Goal: Task Accomplishment & Management: Manage account settings

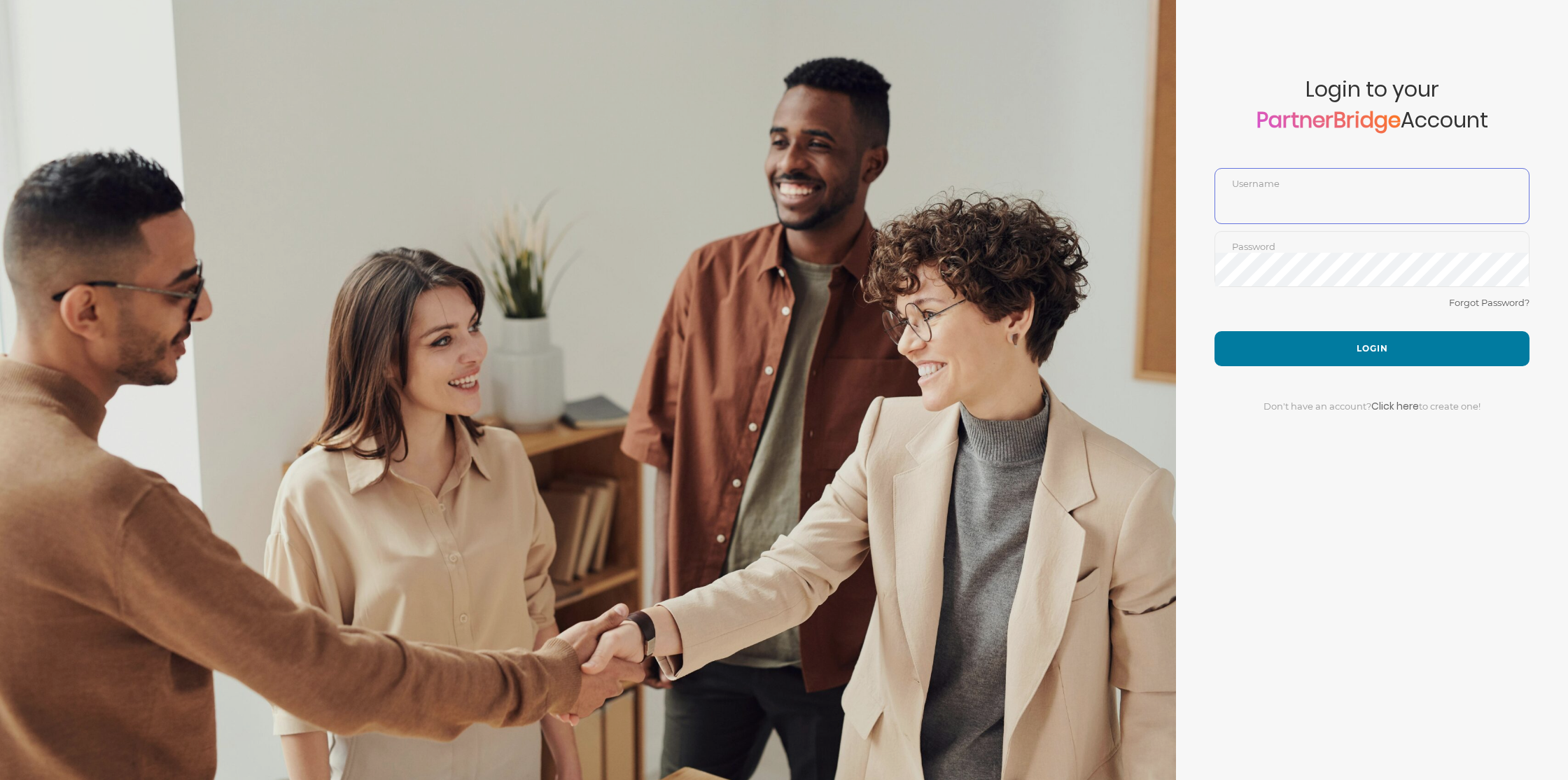
click at [1272, 203] on input "text" at bounding box center [1372, 206] width 314 height 34
type input "JordanOrlick"
click at [1375, 348] on button "Login" at bounding box center [1372, 349] width 315 height 35
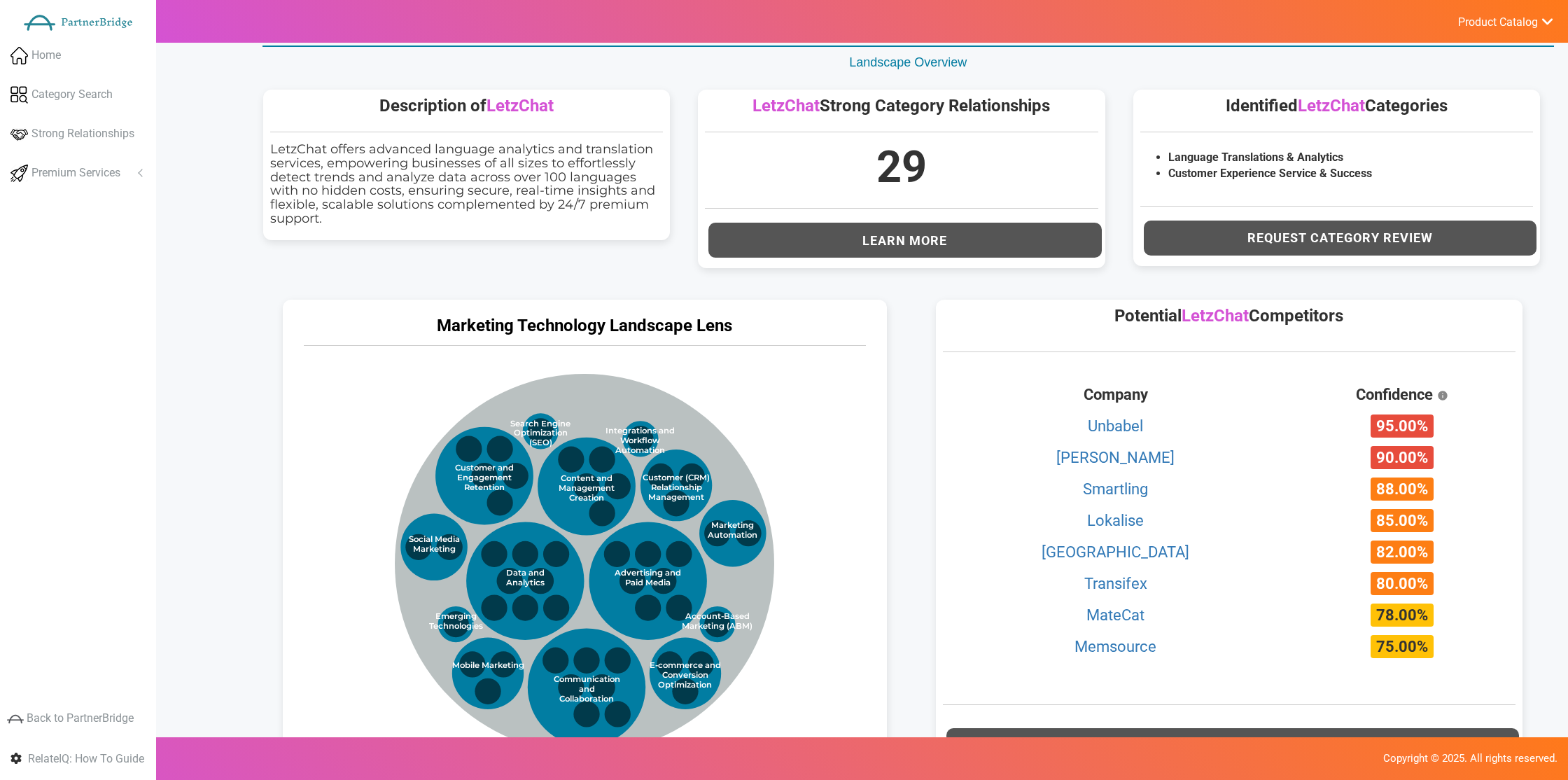
scroll to position [449, 0]
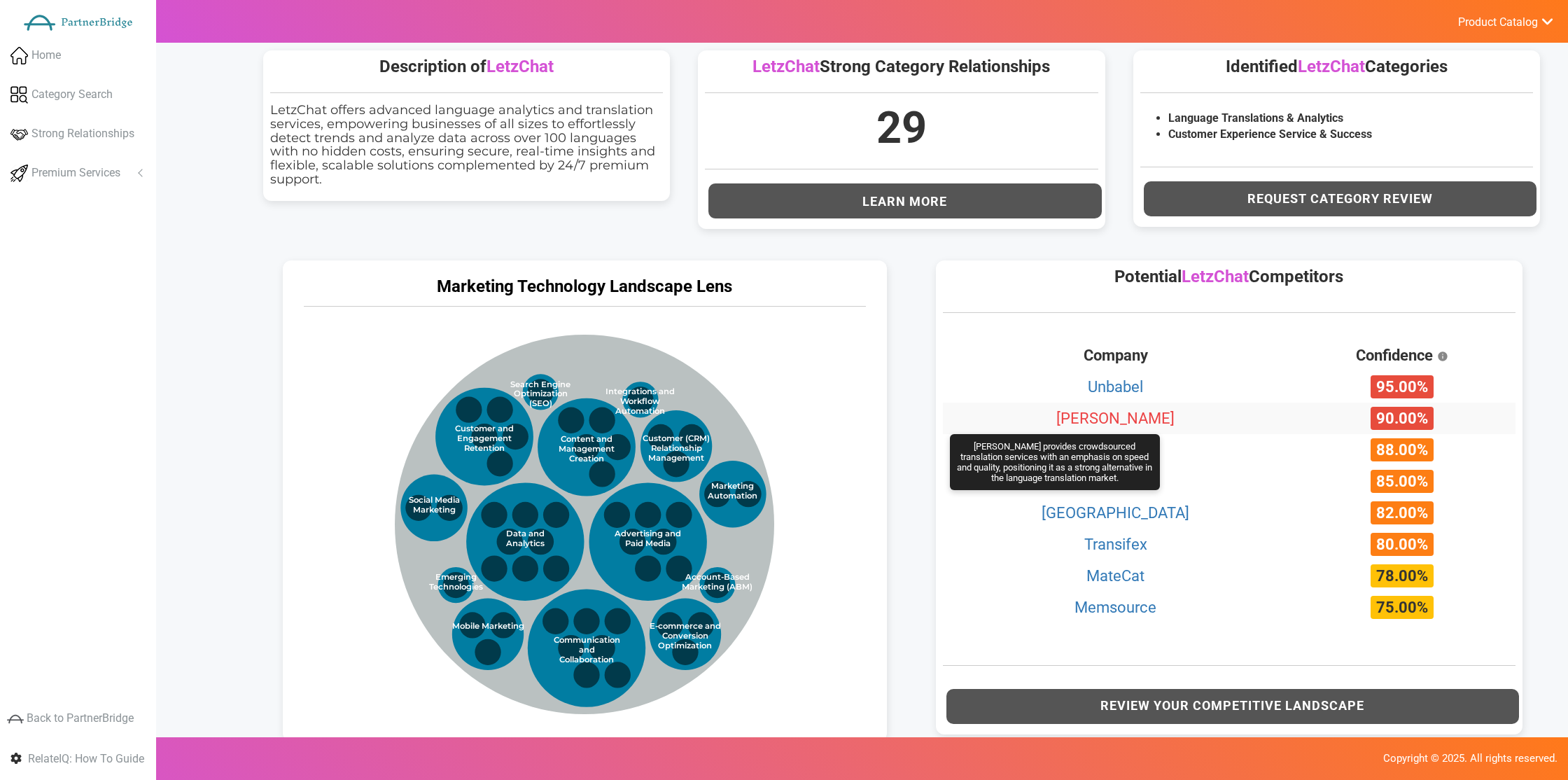
click at [1083, 419] on link "[PERSON_NAME]" at bounding box center [1116, 419] width 118 height 17
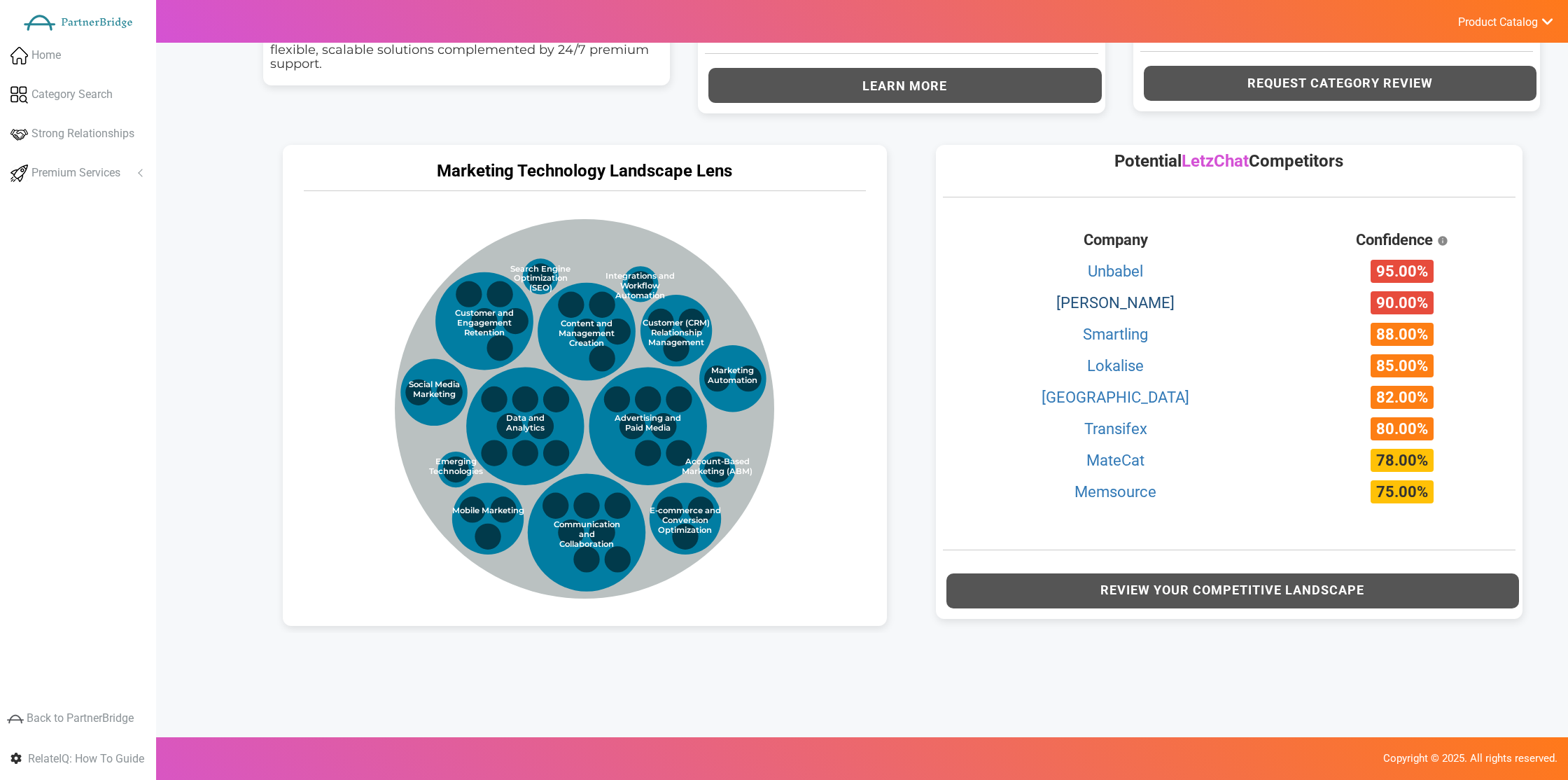
scroll to position [634, 0]
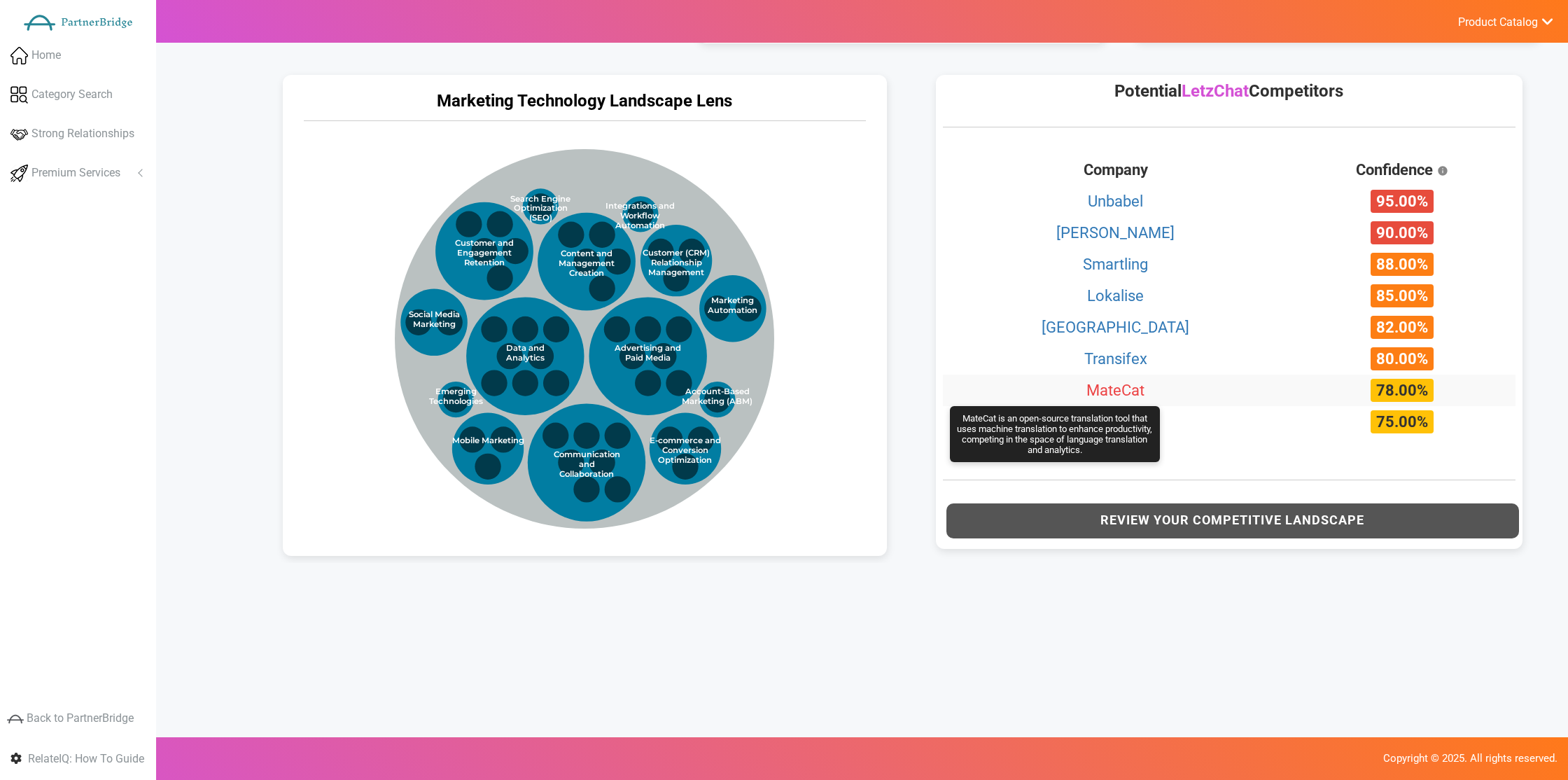
click at [1087, 398] on link "MateCat" at bounding box center [1116, 390] width 58 height 17
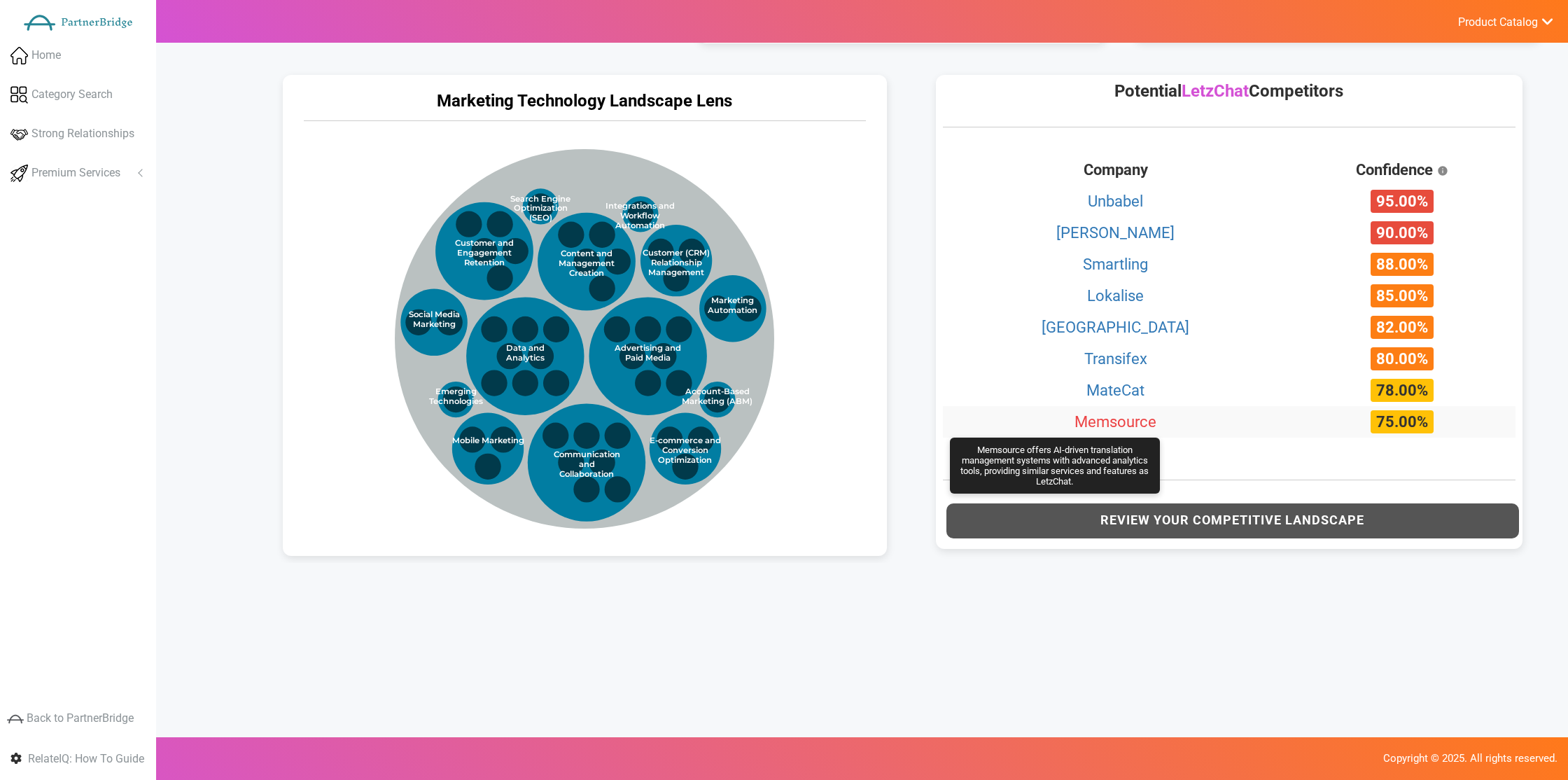
click at [1085, 423] on link "Memsource" at bounding box center [1116, 422] width 82 height 17
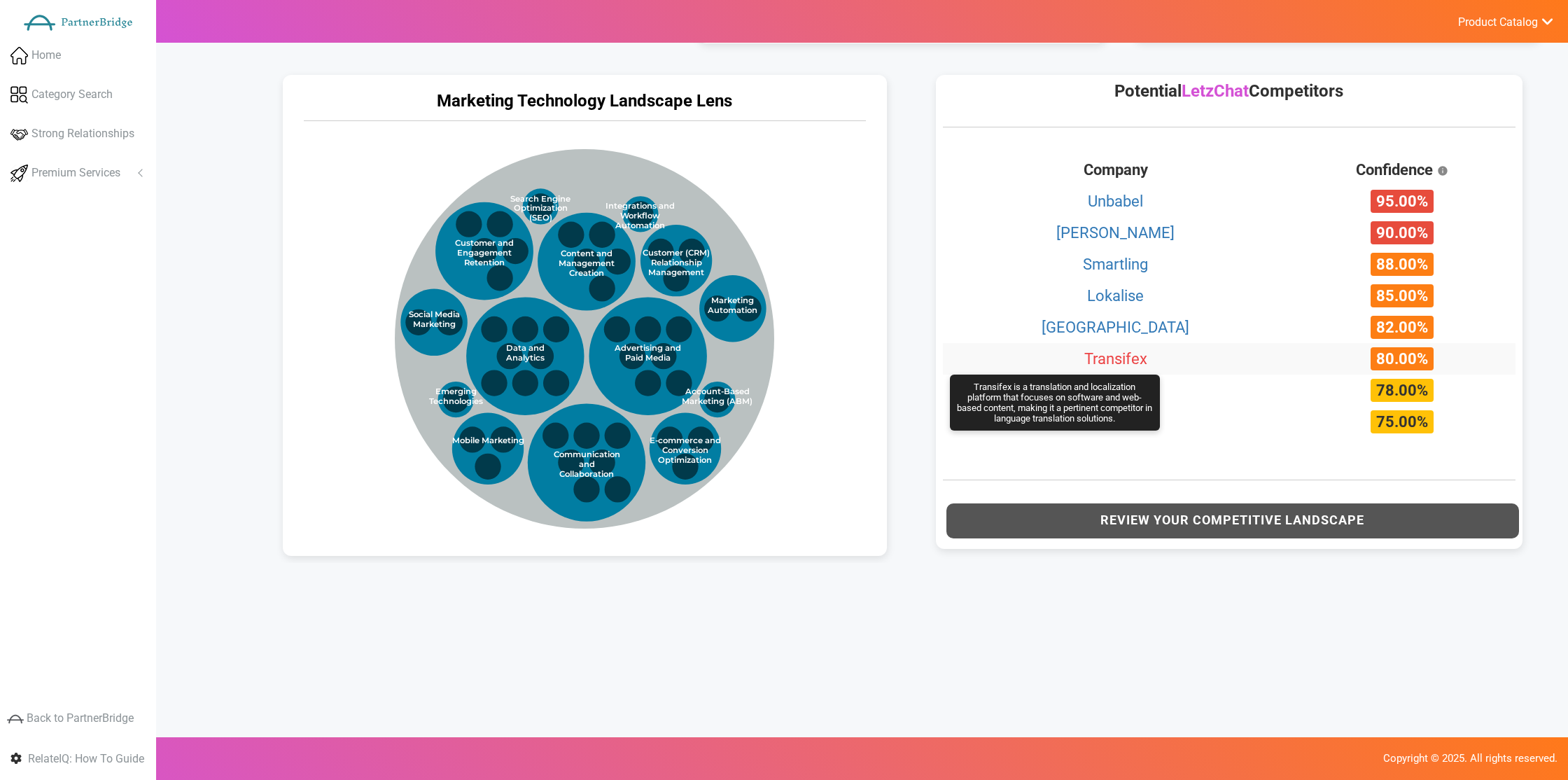
click at [1096, 358] on link "Transifex" at bounding box center [1116, 359] width 63 height 17
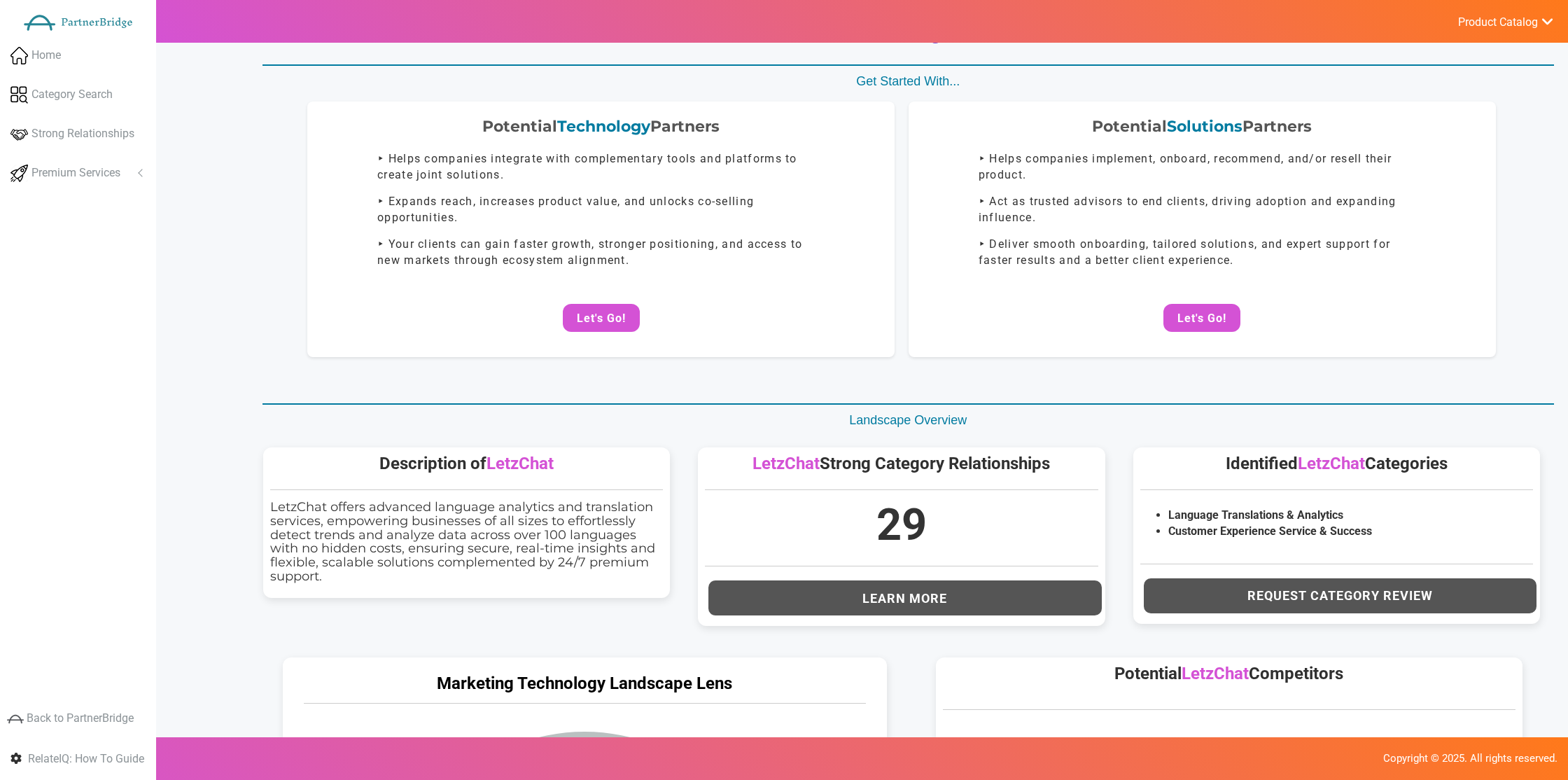
scroll to position [0, 0]
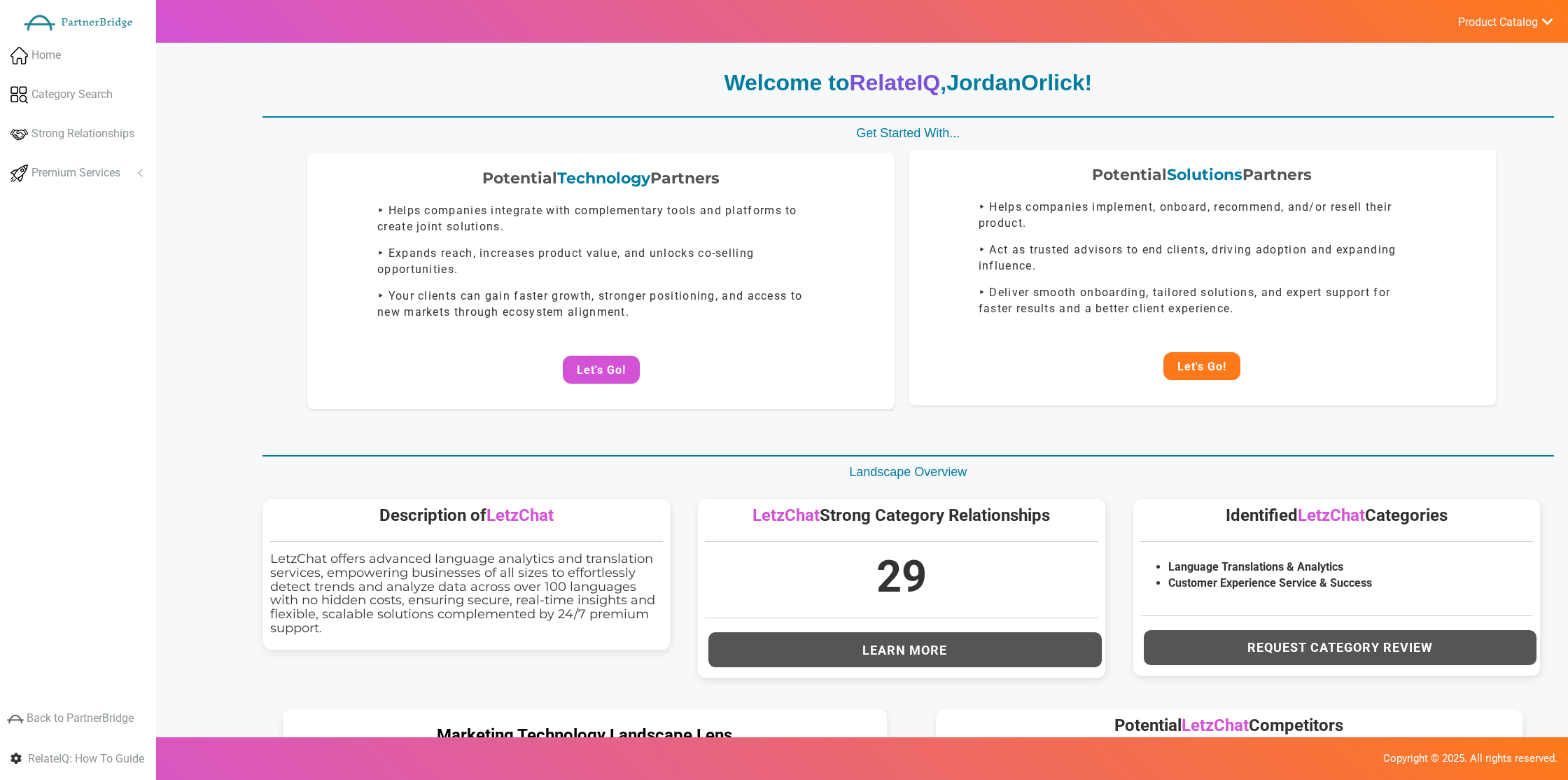
click at [1230, 374] on button "Let's Go!" at bounding box center [1202, 366] width 77 height 28
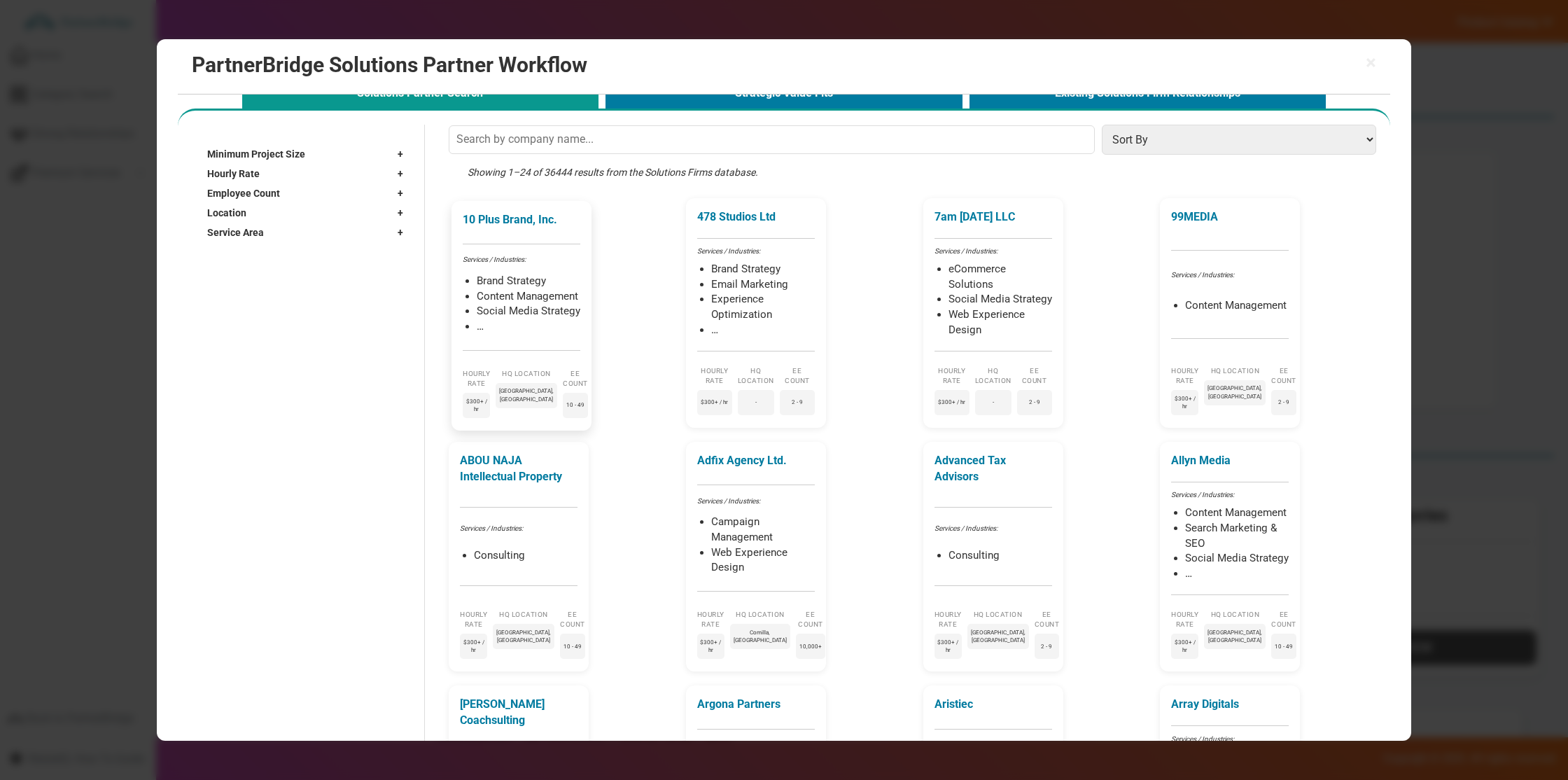
click at [535, 294] on li "Content Management" at bounding box center [529, 297] width 104 height 15
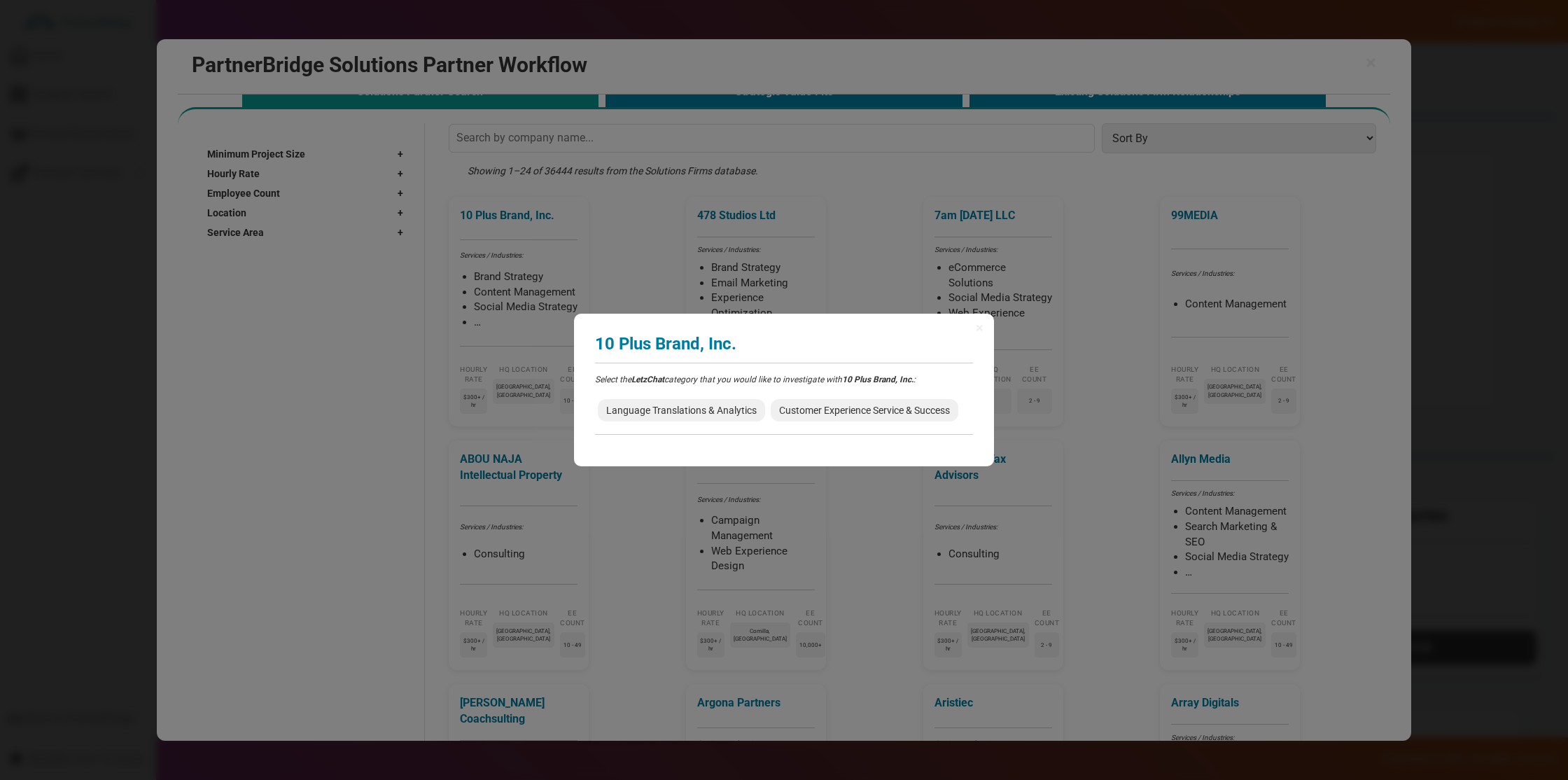
scroll to position [29, 0]
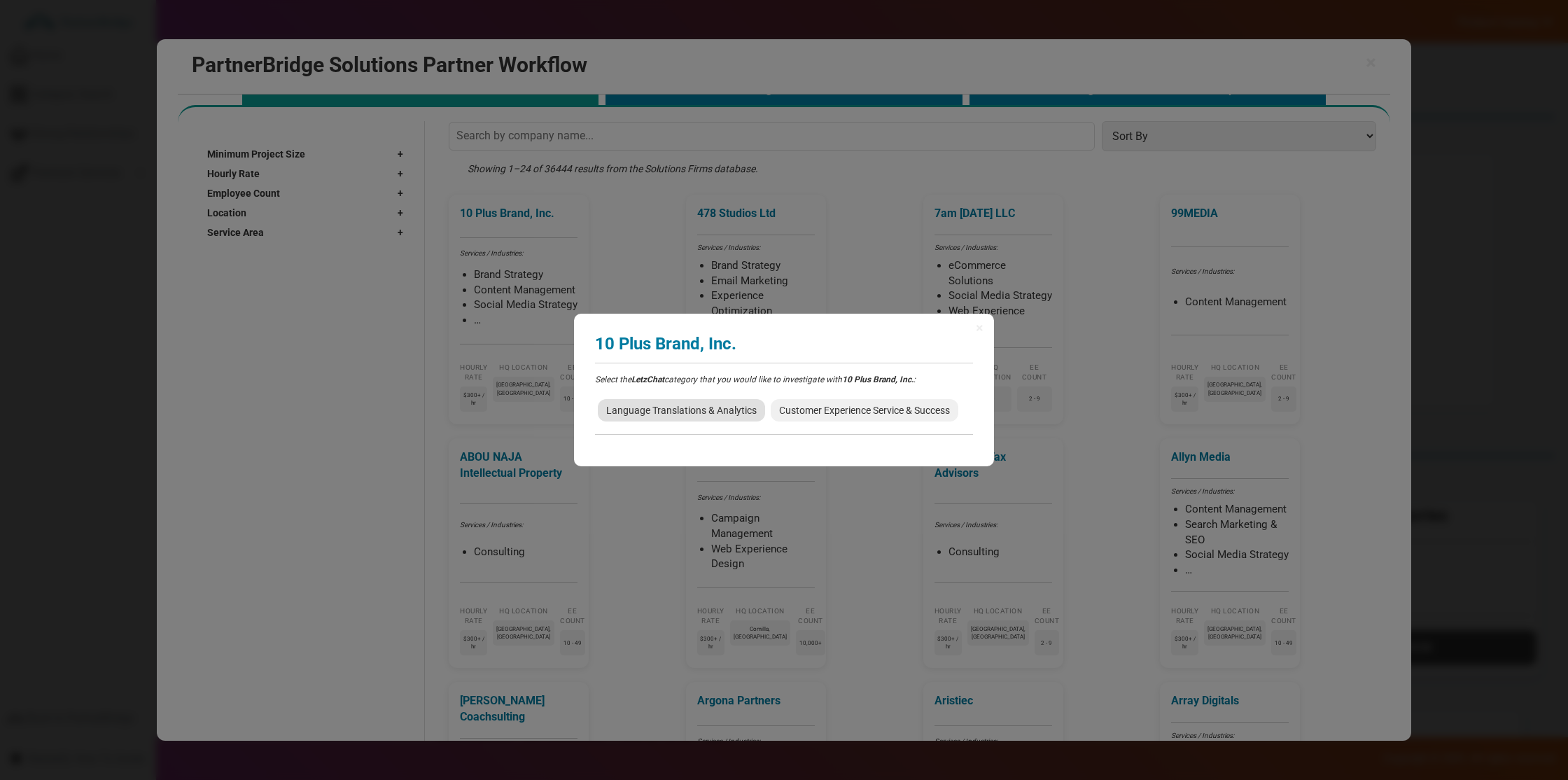
click at [658, 415] on span "Language Translations & Analytics" at bounding box center [682, 410] width 167 height 22
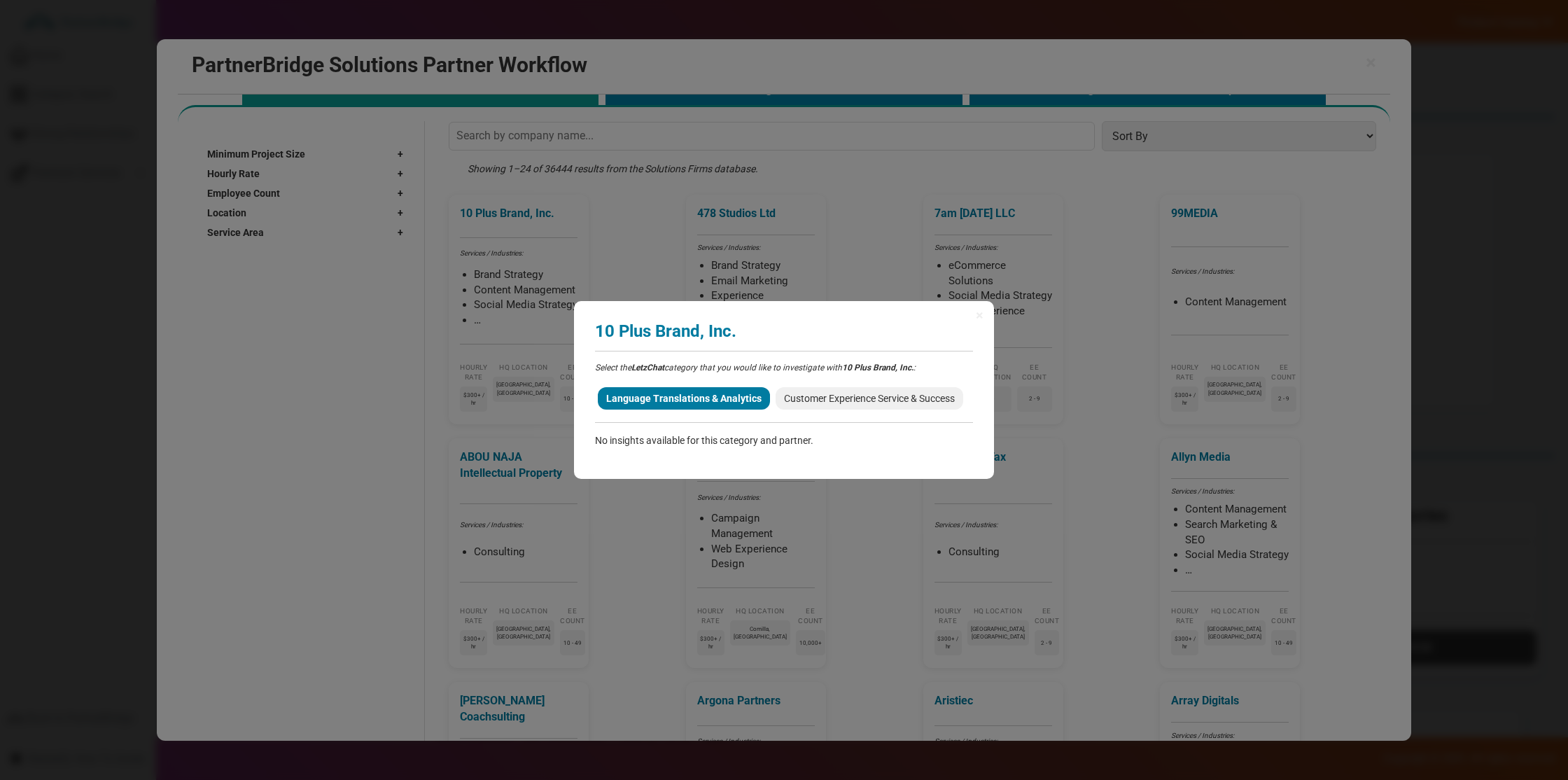
click at [820, 414] on div "Select the LetzChat category that you would like to investigate with 10 Plus Br…" at bounding box center [784, 405] width 378 height 85
click at [821, 403] on span "Customer Experience Service & Success" at bounding box center [870, 398] width 188 height 22
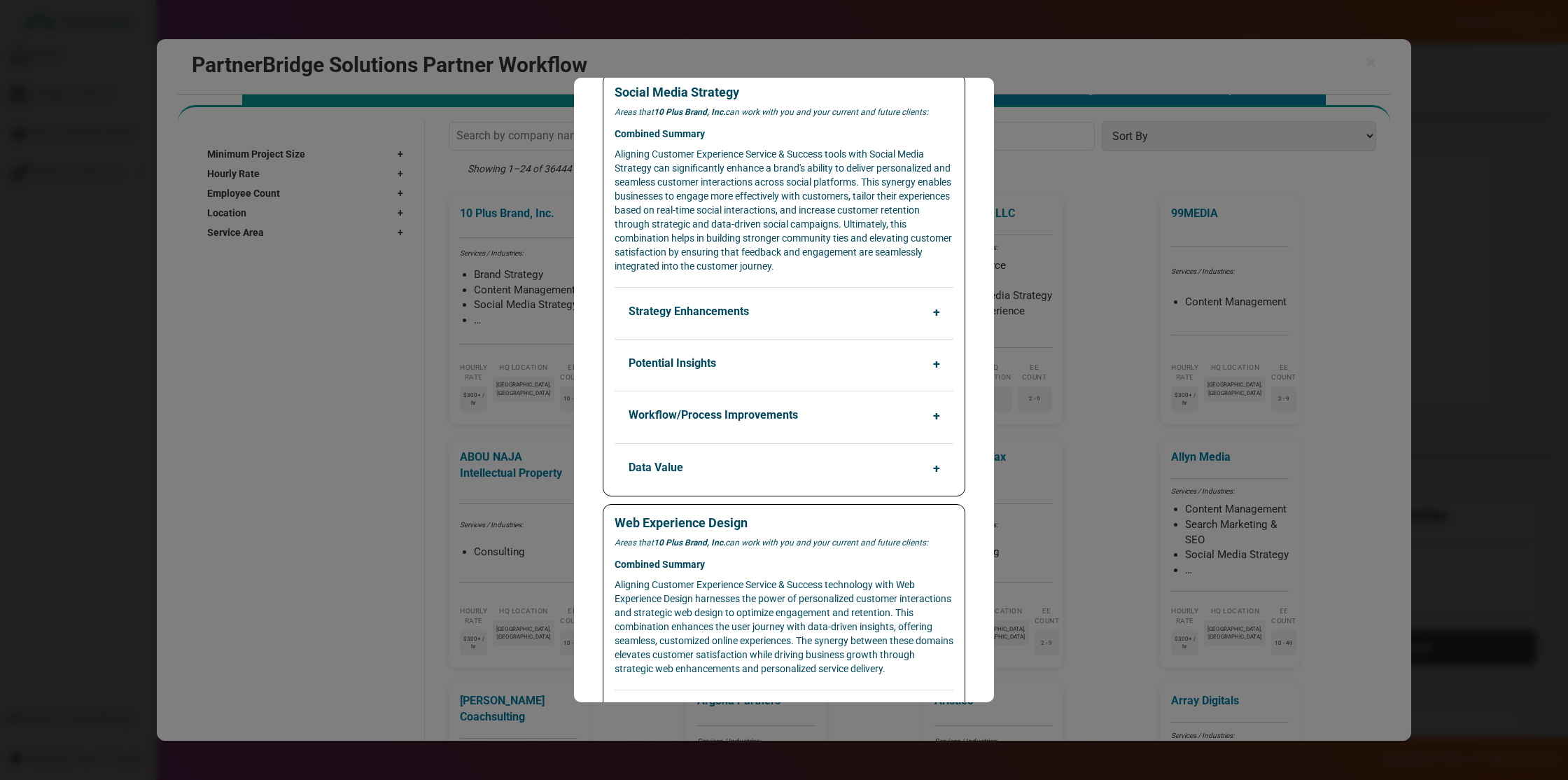
scroll to position [1196, 0]
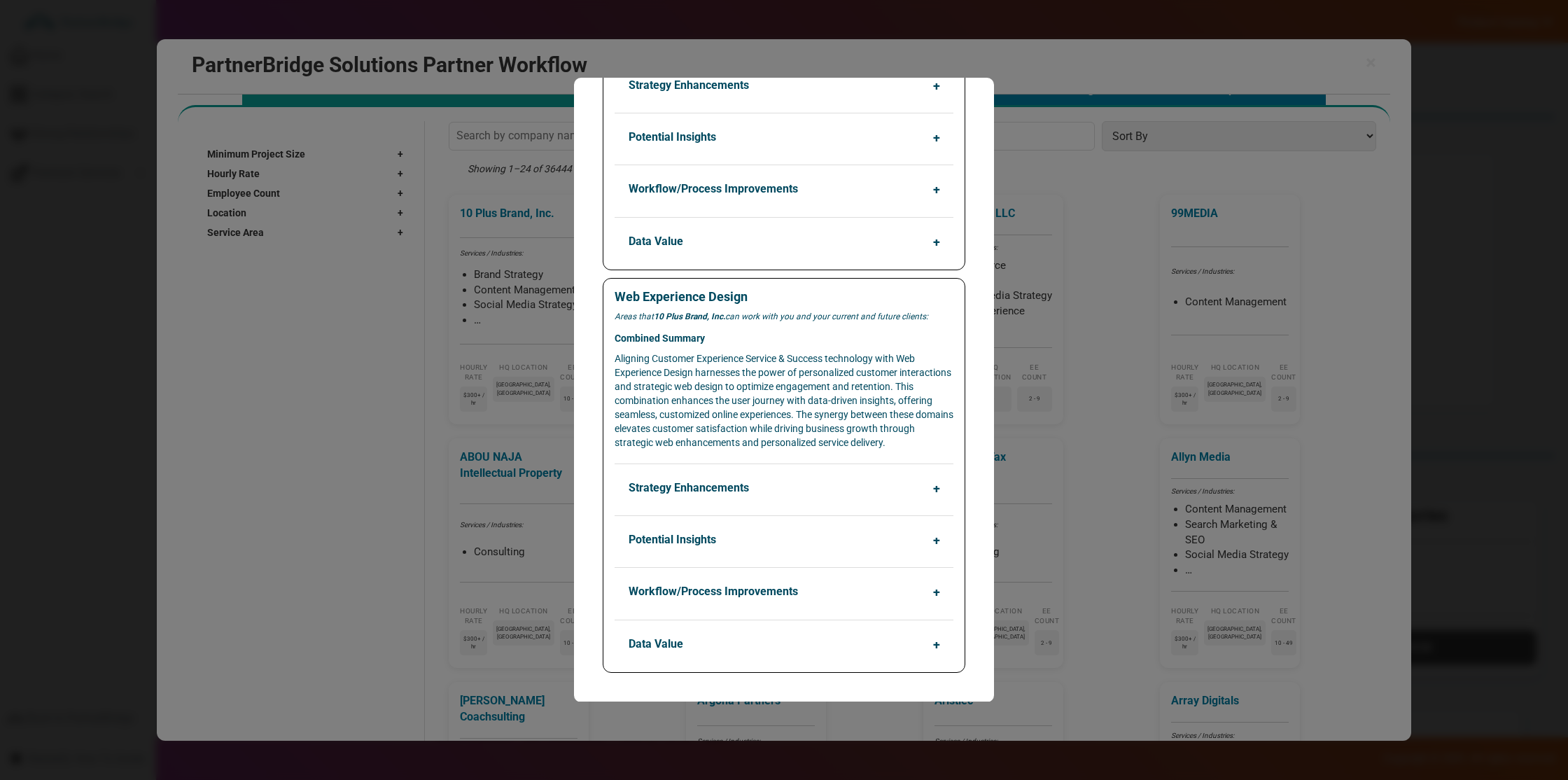
click at [748, 481] on button "Strategy Enhancements" at bounding box center [788, 488] width 339 height 27
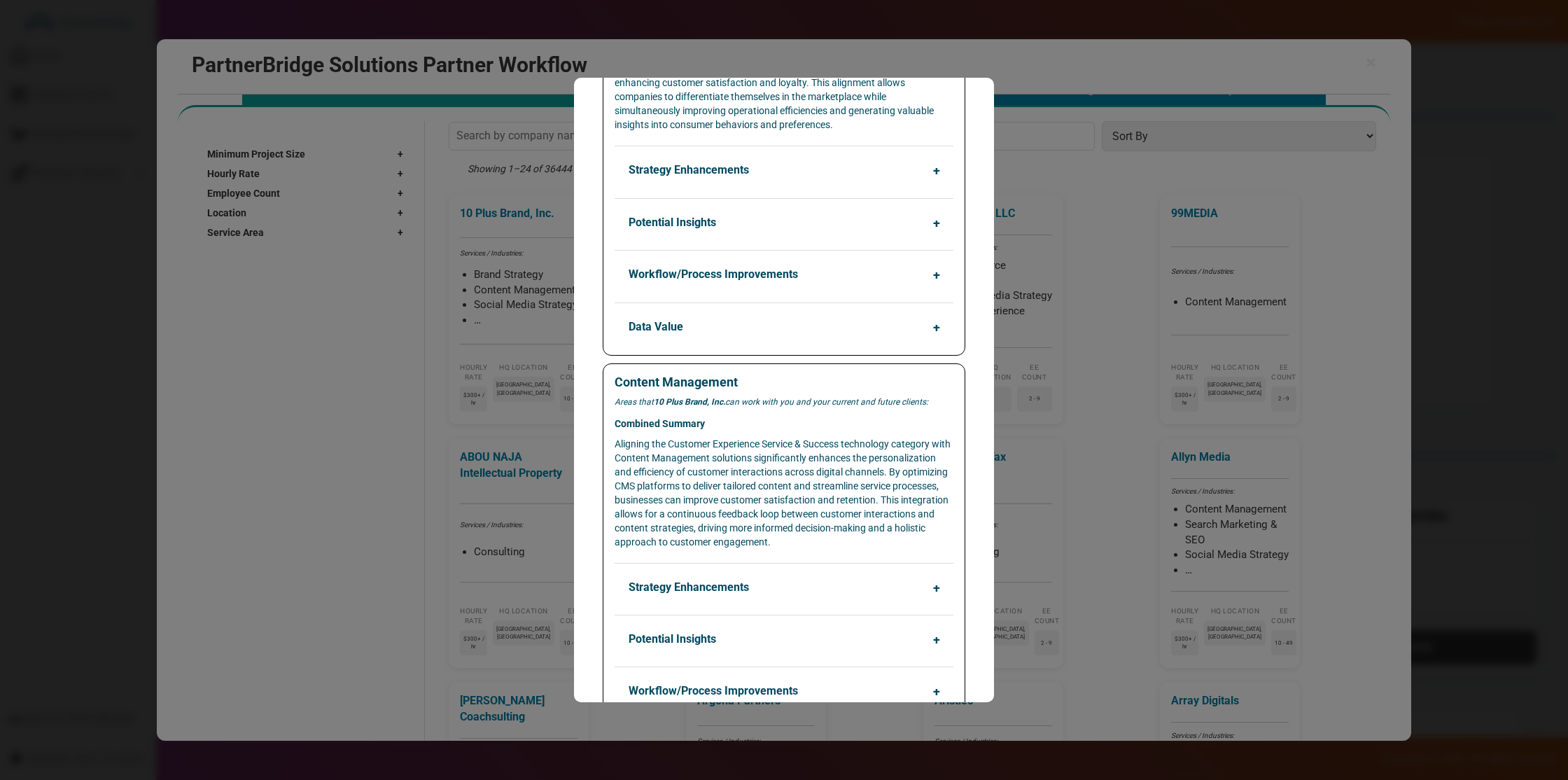
scroll to position [0, 0]
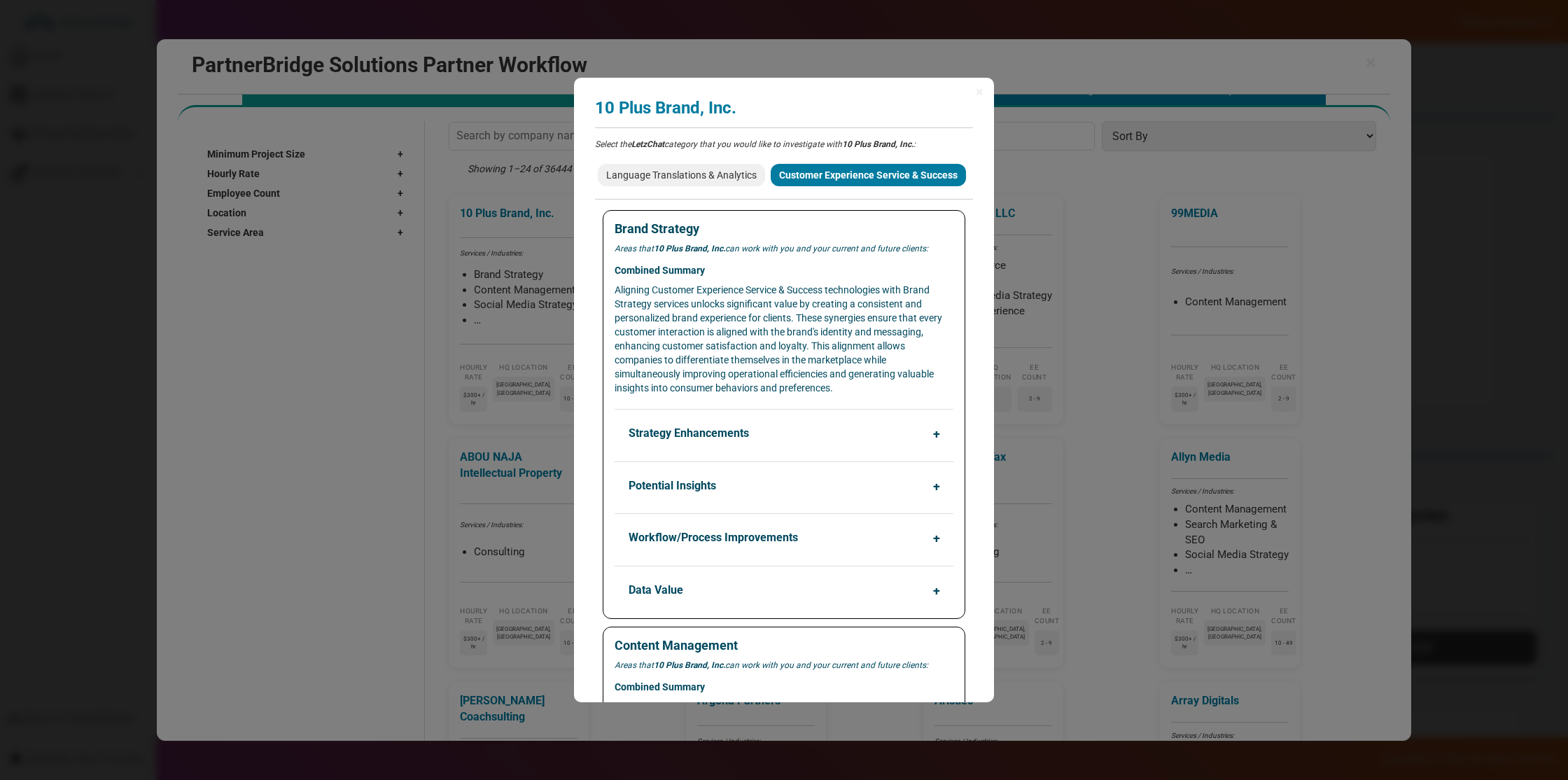
click at [1073, 162] on div "× 10 Plus Brand, Inc. Analyzing partner match... Select the LetzChat category t…" at bounding box center [784, 390] width 1568 height 780
click at [470, 126] on div "× 10 Plus Brand, Inc. Analyzing partner match... Select the LetzChat category t…" at bounding box center [784, 390] width 1568 height 780
